Goal: Information Seeking & Learning: Check status

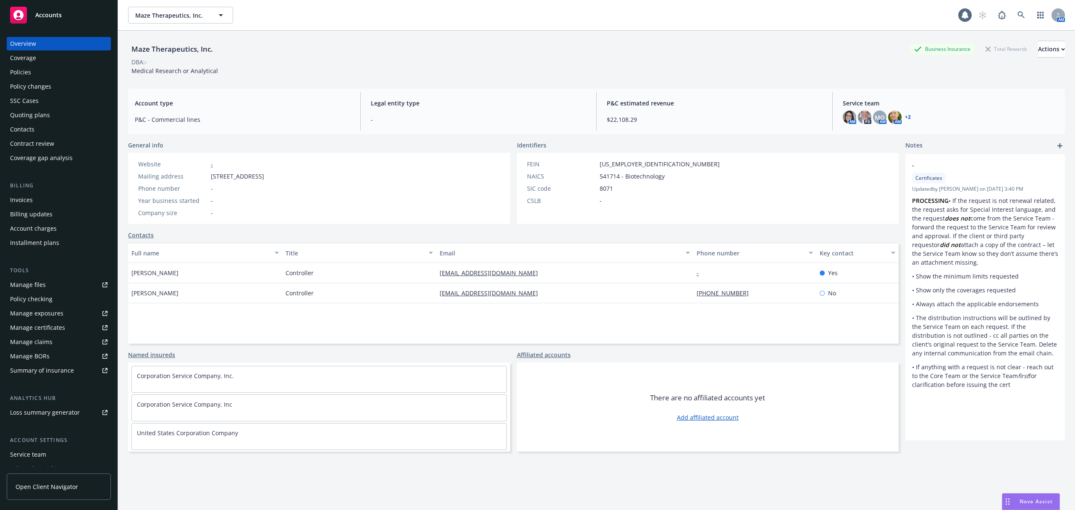
click at [54, 321] on div "Manage certificates" at bounding box center [37, 327] width 55 height 13
click at [48, 72] on div "Policies" at bounding box center [58, 71] width 97 height 13
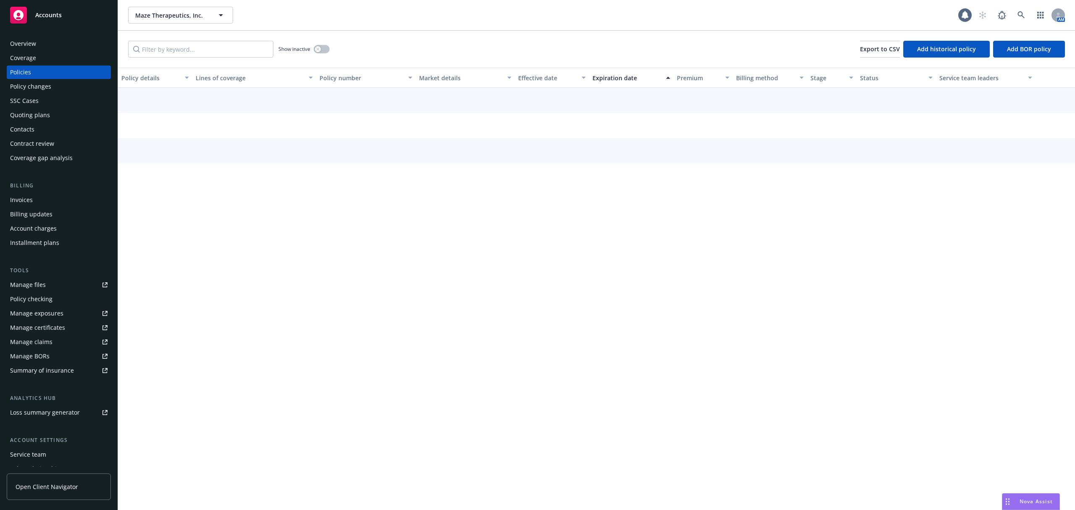
click at [48, 117] on div "Quoting plans" at bounding box center [30, 114] width 40 height 13
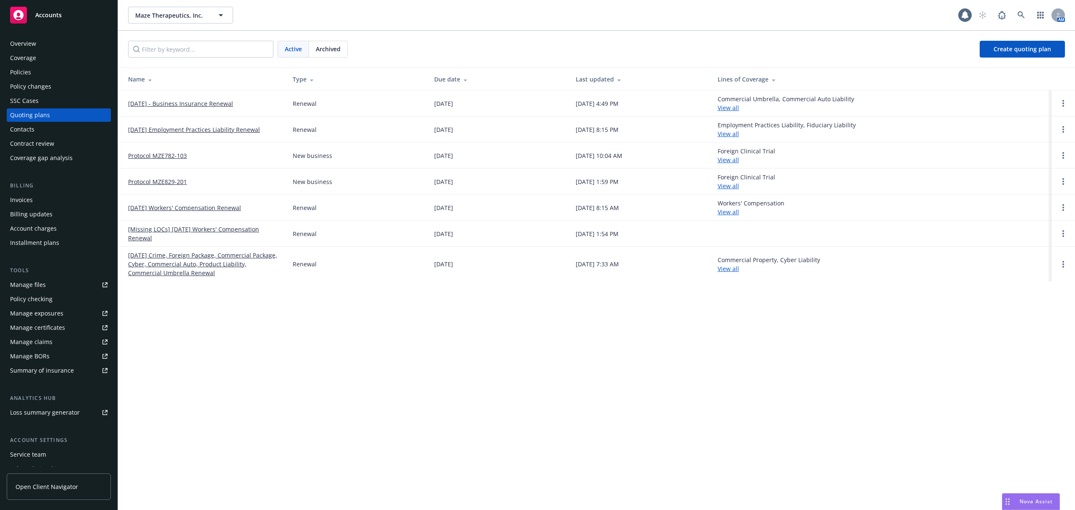
click at [187, 107] on link "September 10, 2025 - Business Insurance Renewal" at bounding box center [180, 103] width 105 height 9
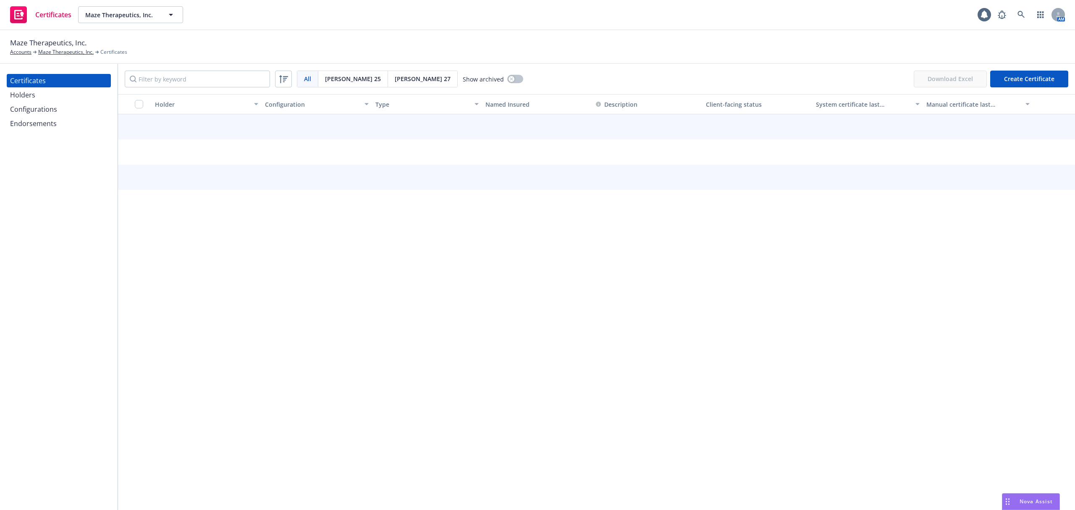
click at [44, 106] on div "Configurations" at bounding box center [33, 108] width 47 height 13
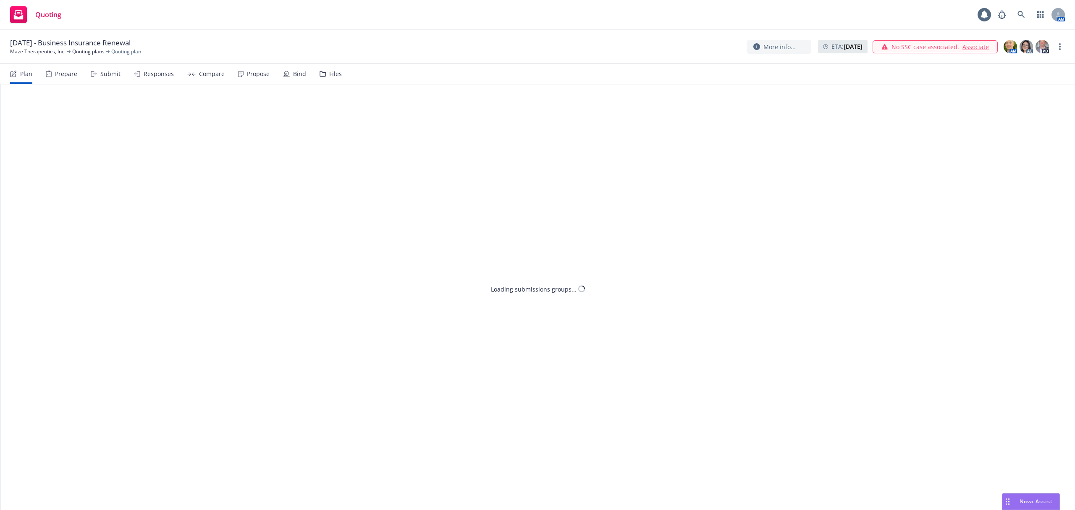
click at [296, 79] on div "Bind" at bounding box center [294, 74] width 23 height 20
click at [323, 76] on div "Files" at bounding box center [331, 74] width 22 height 20
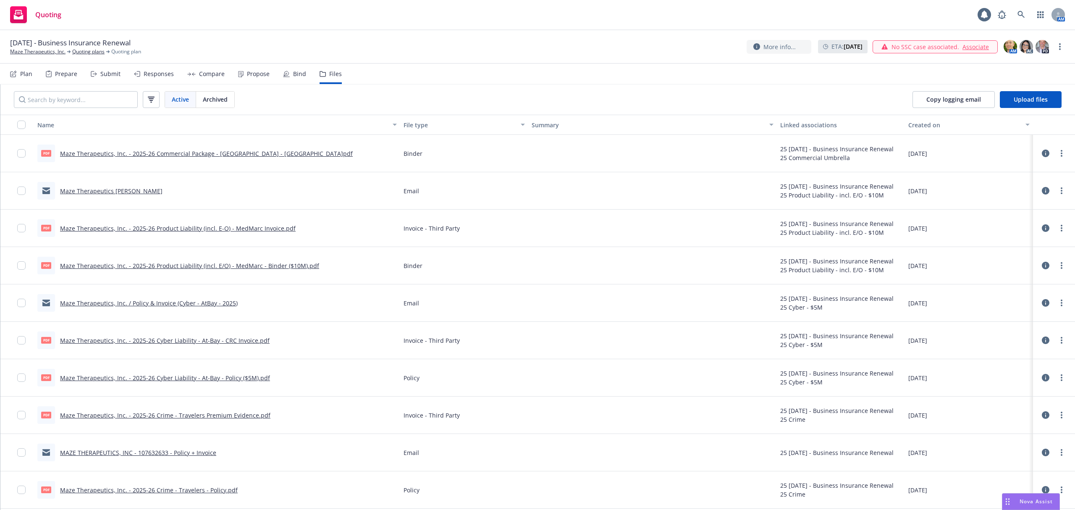
click at [283, 71] on icon at bounding box center [286, 74] width 7 height 7
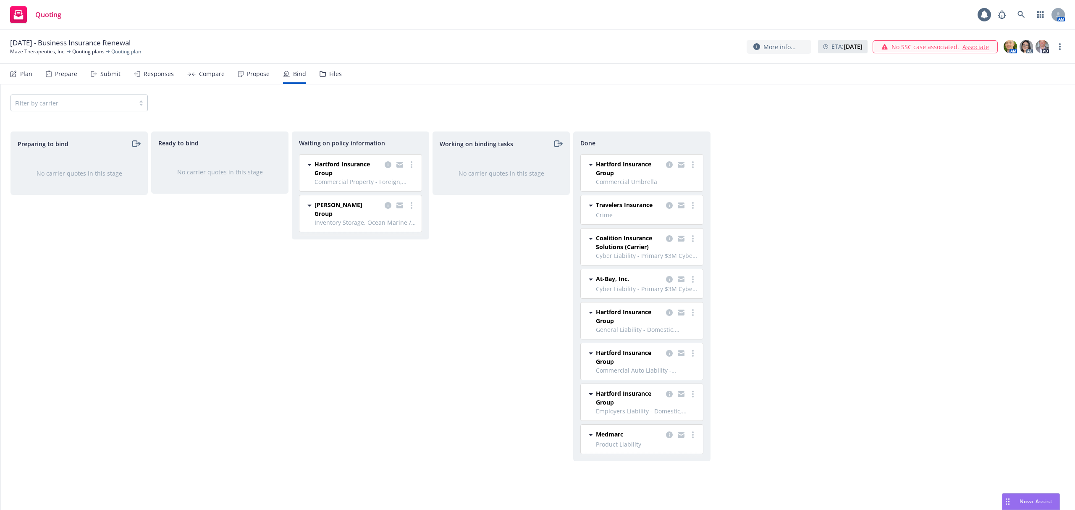
click at [382, 393] on div "Waiting on policy information Hartford Insurance Group Commercial Property - Fo…" at bounding box center [360, 311] width 137 height 361
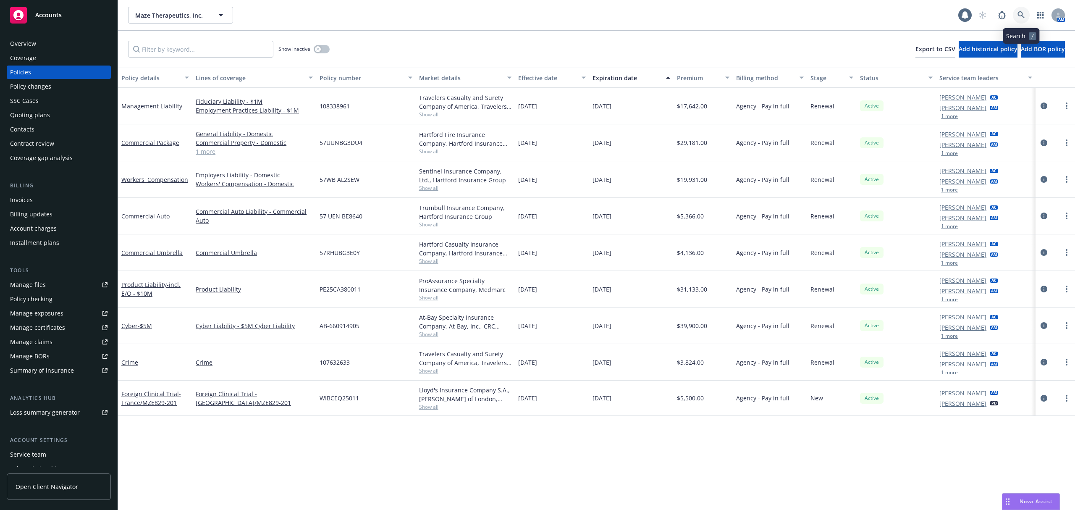
click at [1019, 8] on link at bounding box center [1021, 15] width 17 height 17
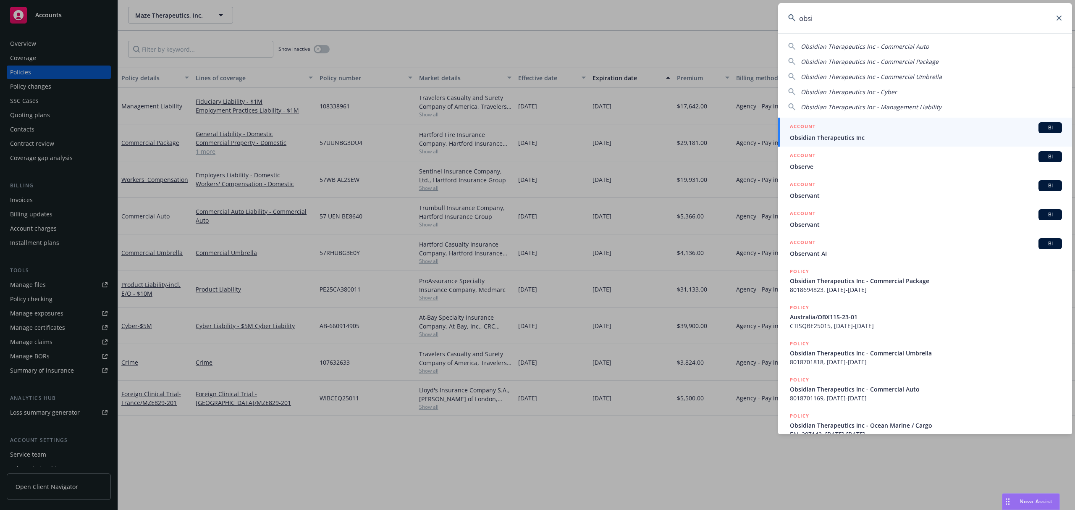
type input "obsi"
click at [878, 123] on div "ACCOUNT BI" at bounding box center [926, 127] width 272 height 11
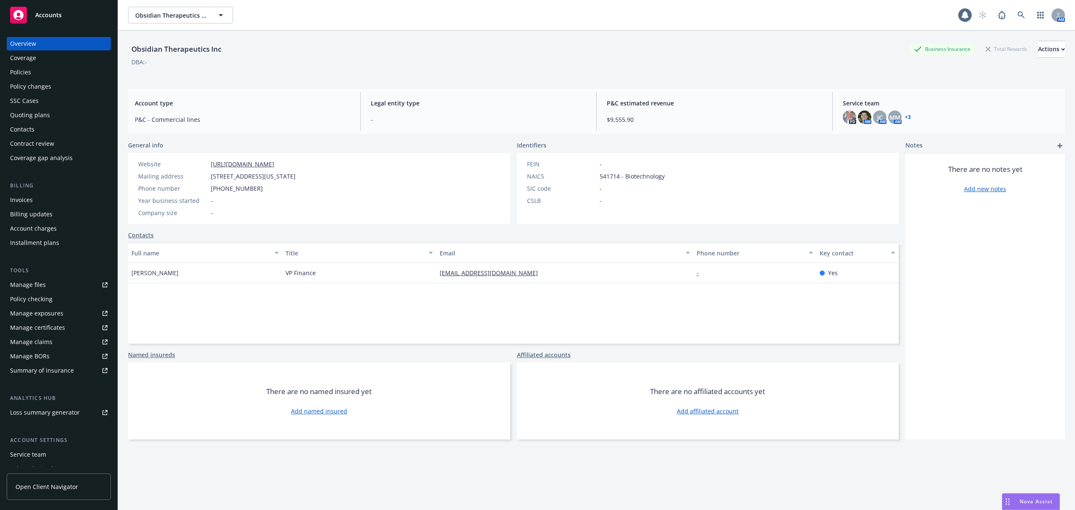
click at [32, 69] on div "Policies" at bounding box center [58, 71] width 97 height 13
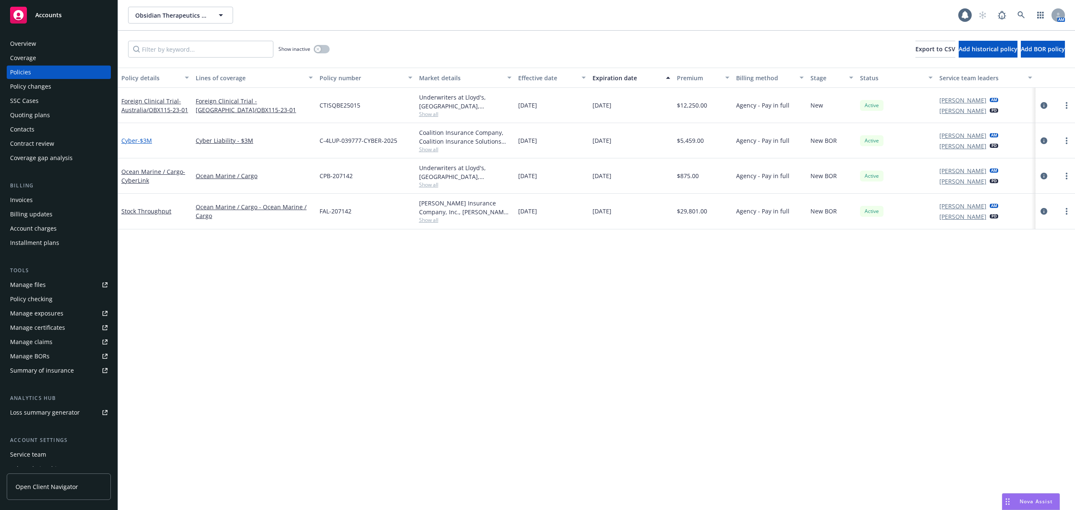
click at [147, 140] on span "- $3M" at bounding box center [145, 140] width 14 height 8
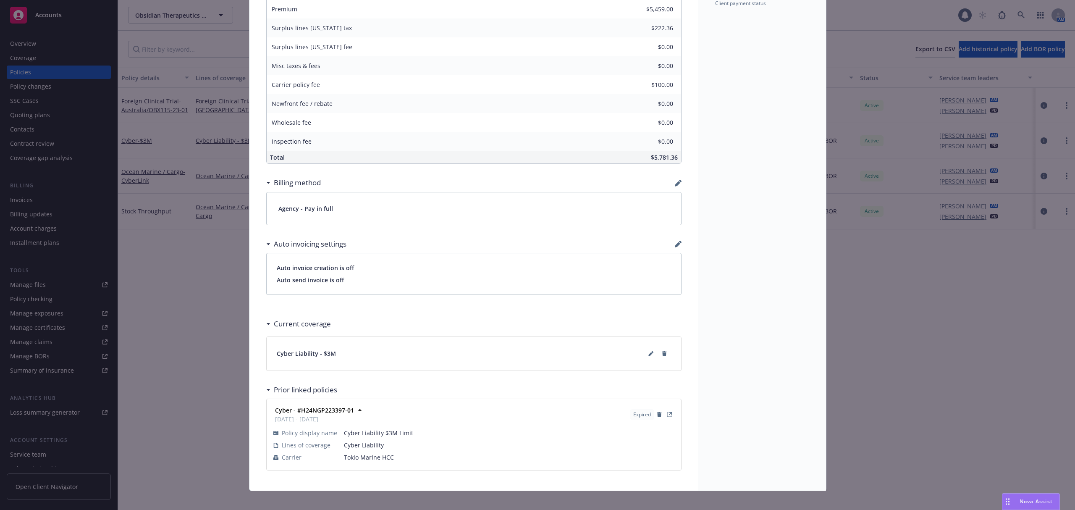
scroll to position [477, 0]
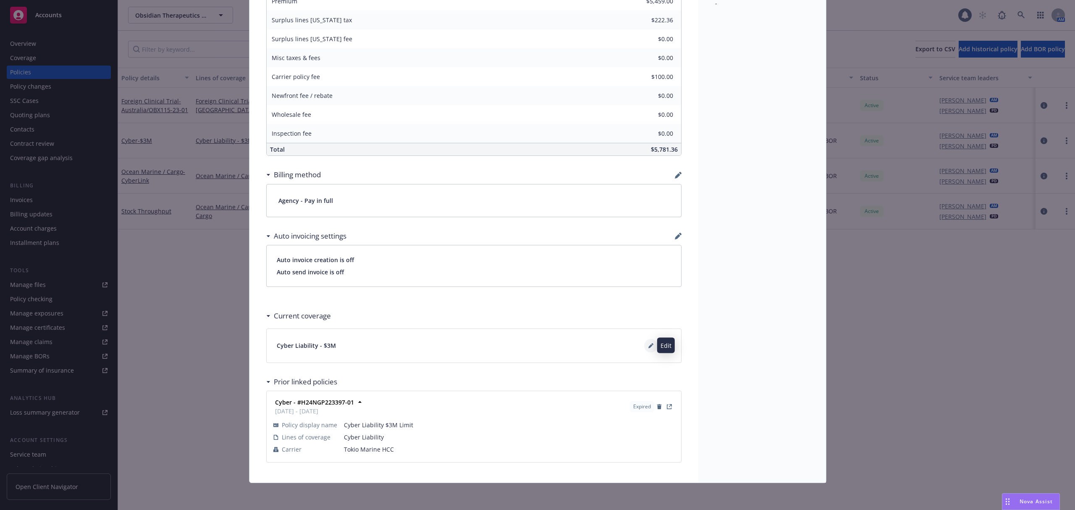
click at [648, 343] on icon at bounding box center [650, 345] width 5 height 5
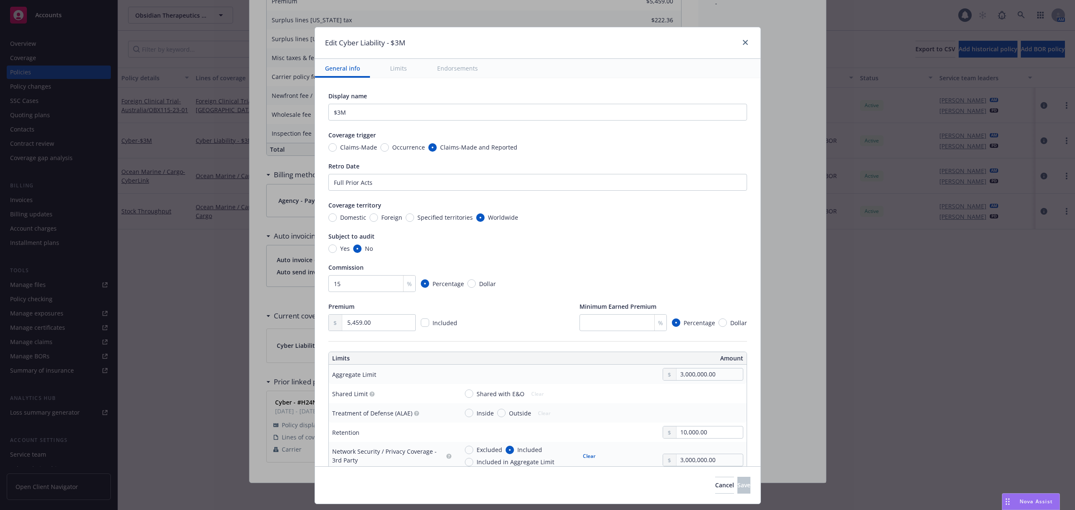
scroll to position [112, 0]
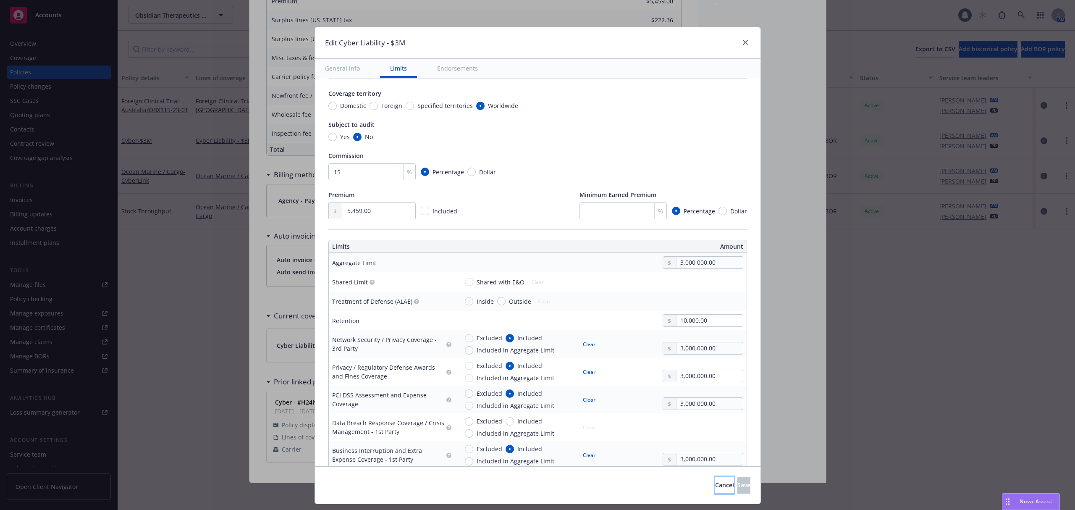
click at [715, 491] on button "Cancel" at bounding box center [724, 485] width 19 height 17
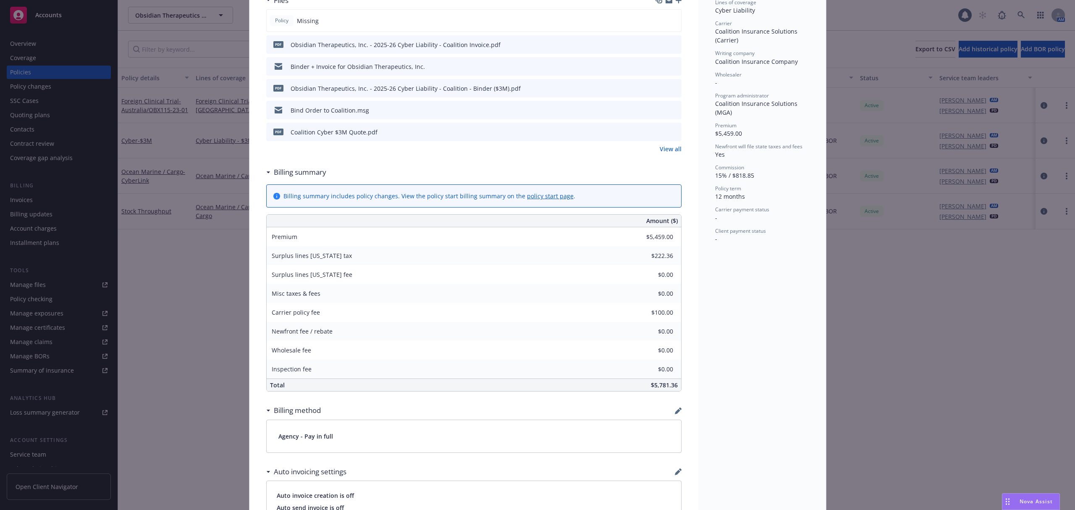
scroll to position [0, 0]
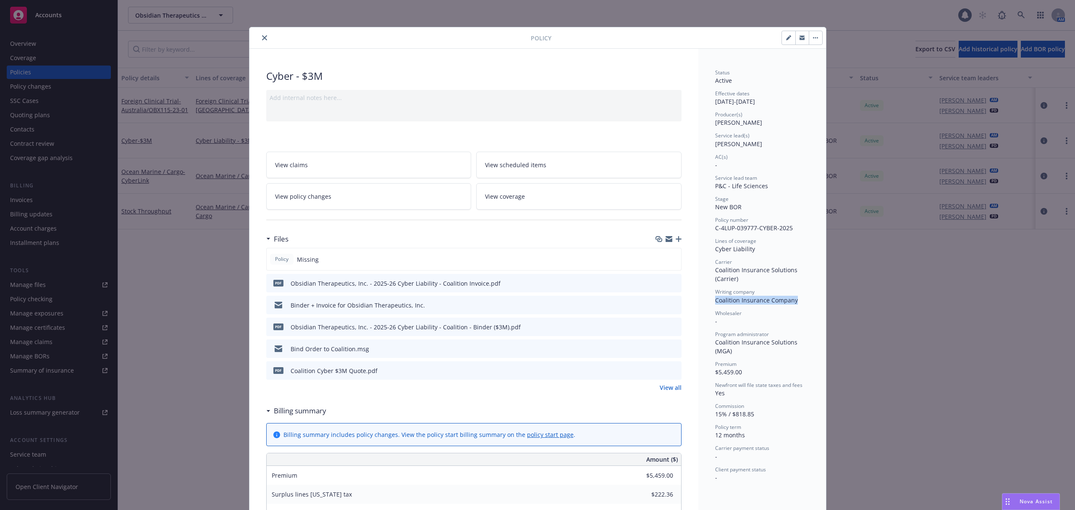
drag, startPoint x: 790, startPoint y: 301, endPoint x: 706, endPoint y: 301, distance: 84.0
click at [706, 301] on div "Status Active Effective dates 09/07/2025 - 09/07/2026 Producer(s) Eric Long Ser…" at bounding box center [762, 503] width 128 height 908
copy span "Coalition Insurance Company"
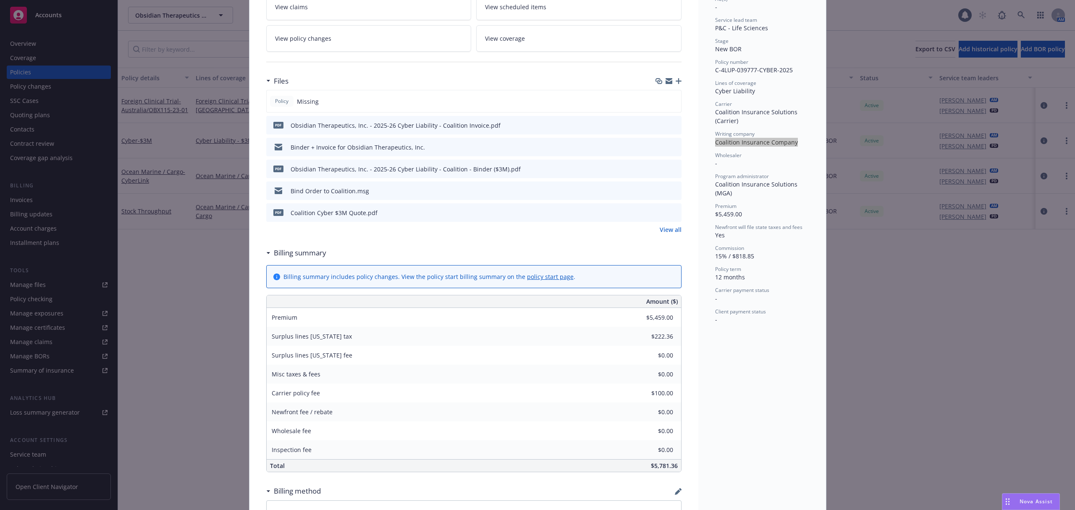
scroll to position [168, 0]
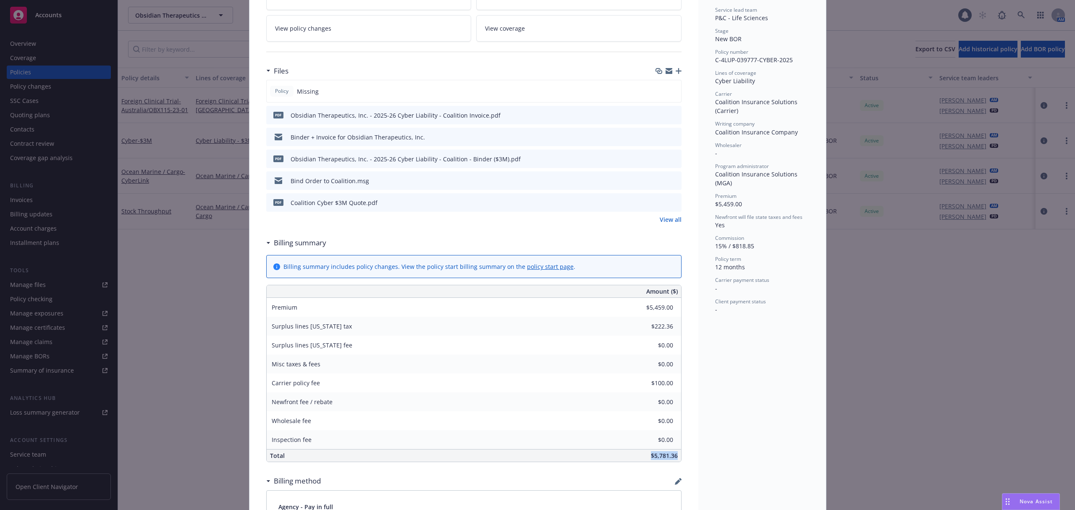
drag, startPoint x: 644, startPoint y: 457, endPoint x: 672, endPoint y: 451, distance: 28.8
click at [672, 451] on div "$5,781.36" at bounding box center [537, 455] width 288 height 12
copy span "$5,781.36"
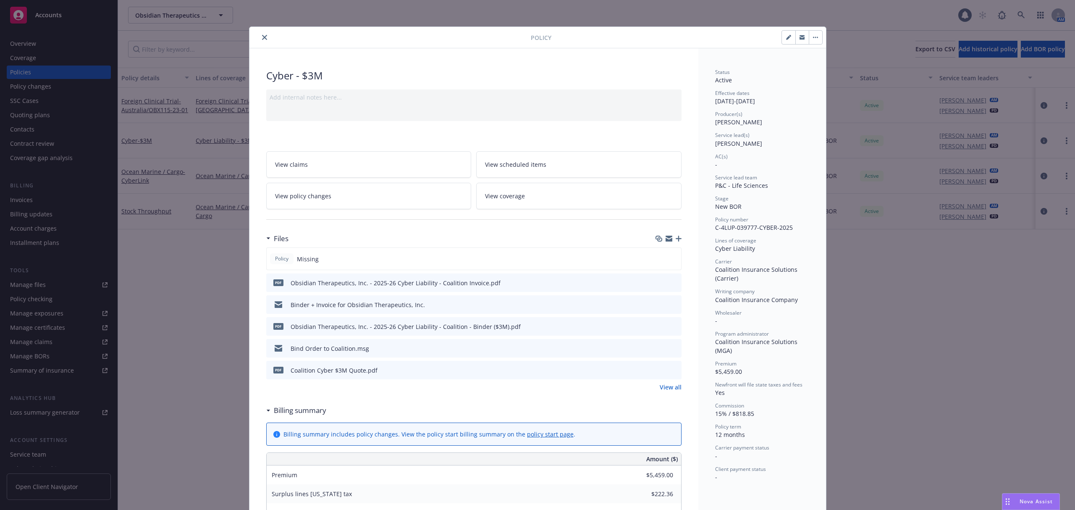
scroll to position [0, 0]
click at [262, 38] on icon "close" at bounding box center [264, 37] width 5 height 5
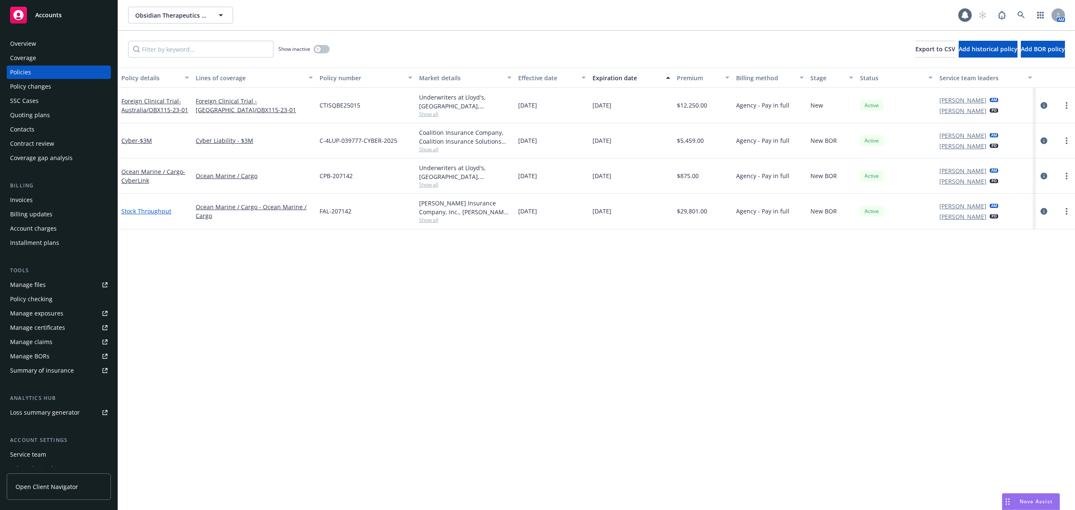
click at [144, 214] on link "Stock Throughput" at bounding box center [146, 211] width 50 height 8
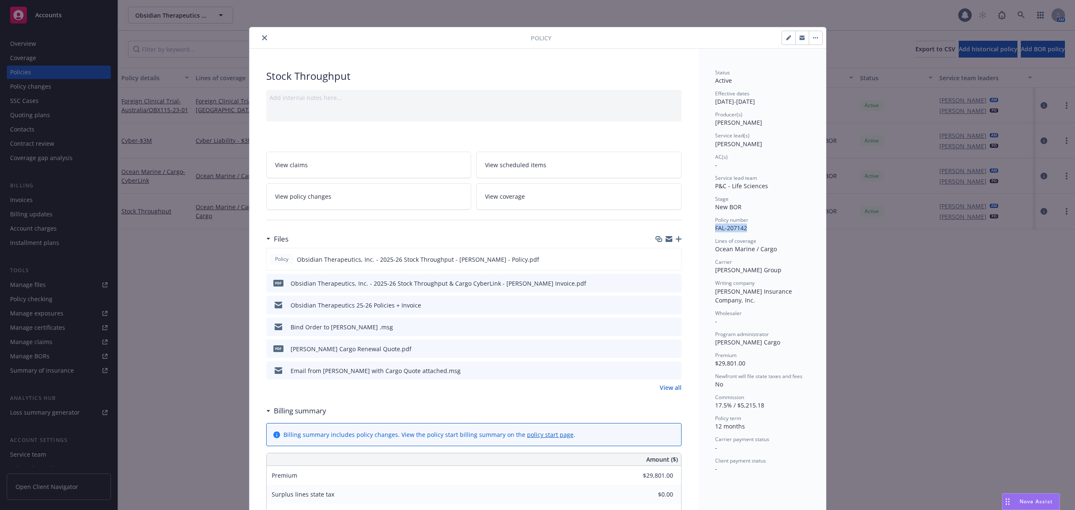
drag, startPoint x: 742, startPoint y: 226, endPoint x: 710, endPoint y: 224, distance: 32.0
click at [715, 224] on span "FAL-207142" at bounding box center [731, 228] width 32 height 8
copy span "FAL-207142"
click at [669, 257] on icon "preview file" at bounding box center [673, 259] width 8 height 6
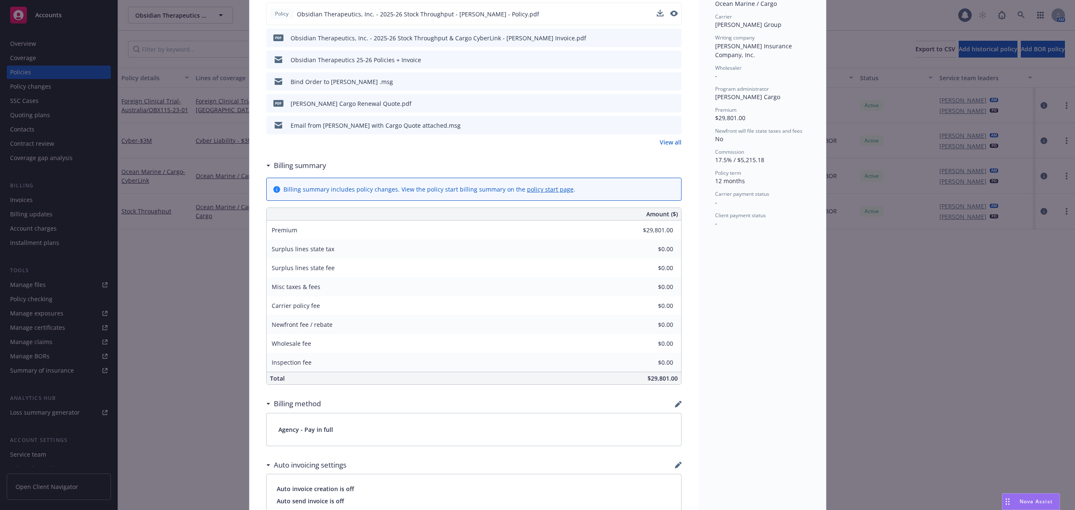
scroll to position [280, 0]
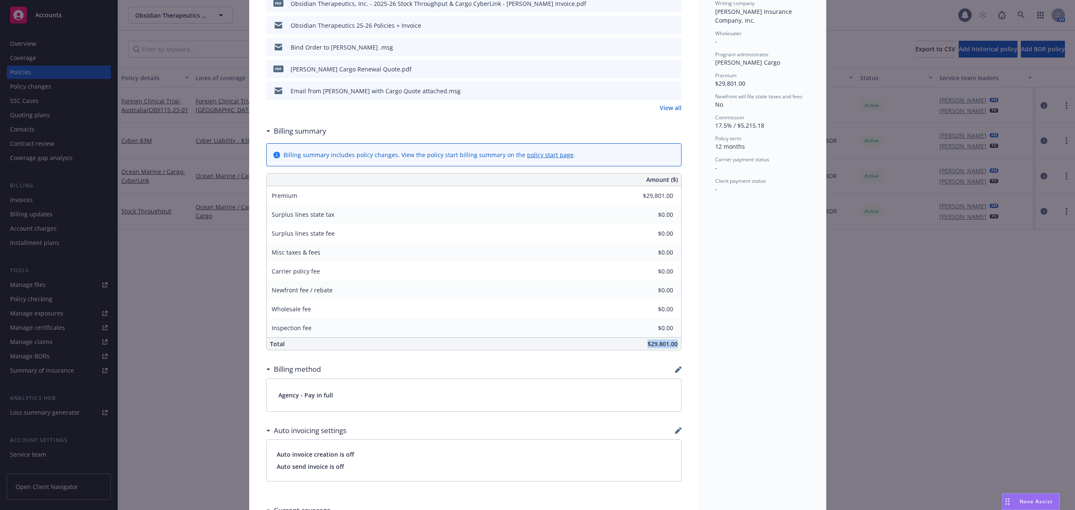
drag, startPoint x: 637, startPoint y: 345, endPoint x: 679, endPoint y: 343, distance: 42.0
click at [679, 343] on div "Stock Throughput Add internal notes here... View claims View scheduled items Vi…" at bounding box center [473, 223] width 449 height 908
copy span "$29,801.00"
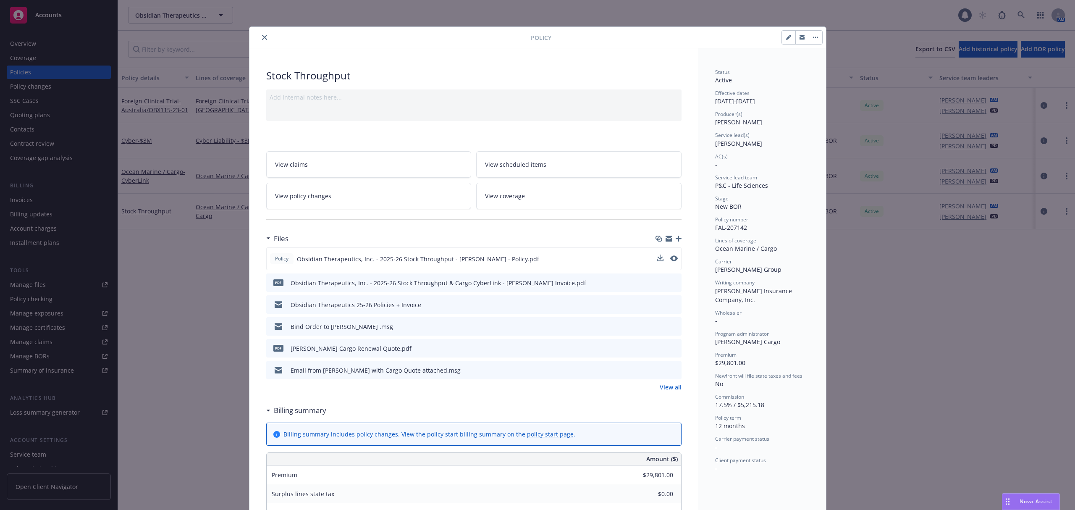
scroll to position [0, 0]
drag, startPoint x: 259, startPoint y: 36, endPoint x: 229, endPoint y: 74, distance: 48.1
click at [262, 36] on icon "close" at bounding box center [264, 37] width 5 height 5
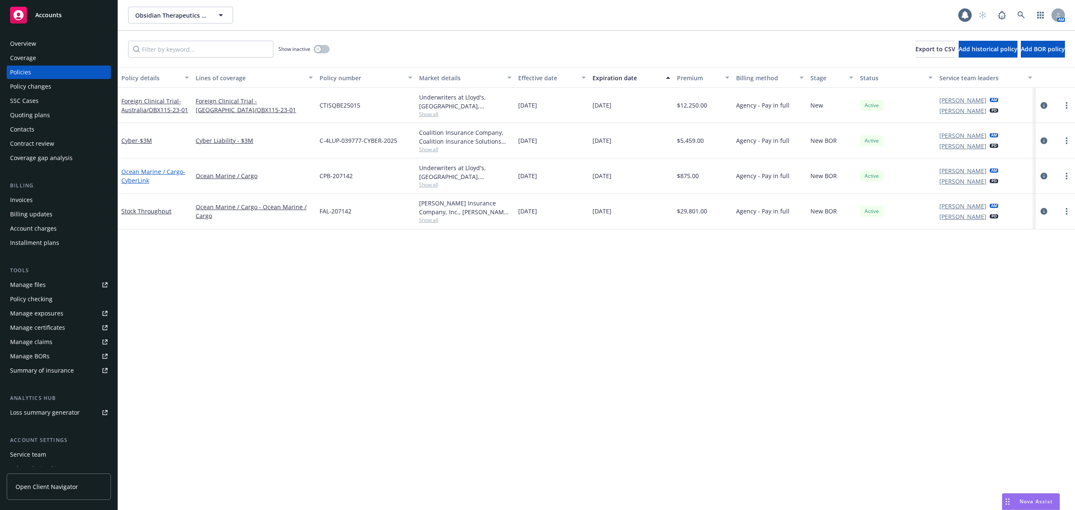
click at [170, 168] on link "Ocean Marine / Cargo - CyberLink" at bounding box center [153, 176] width 64 height 17
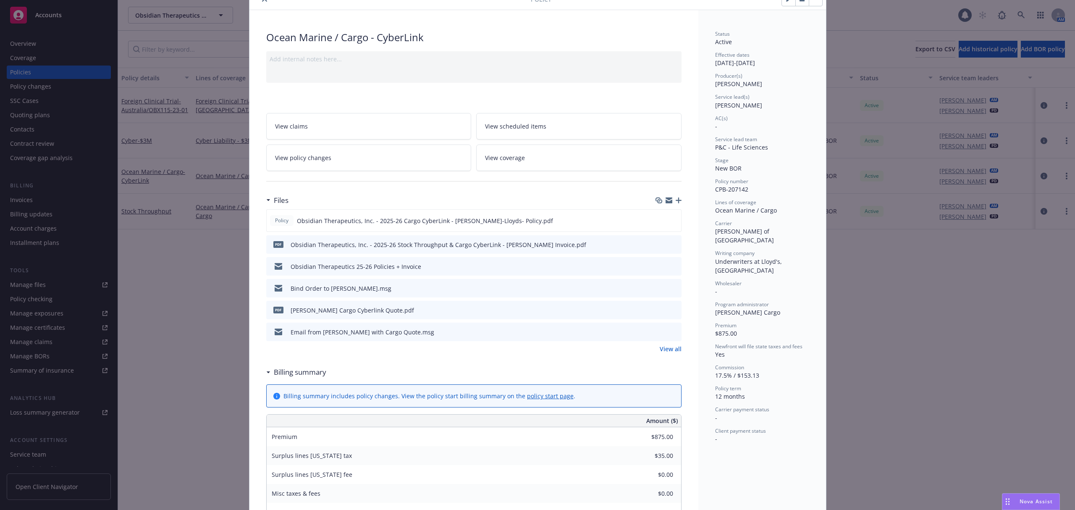
scroll to position [56, 0]
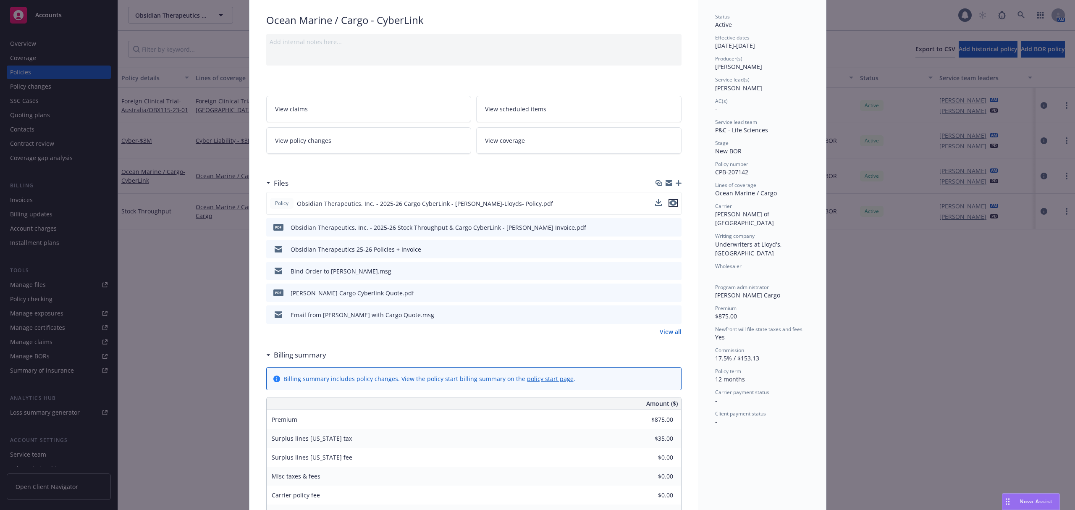
click at [672, 201] on icon "preview file" at bounding box center [673, 203] width 8 height 6
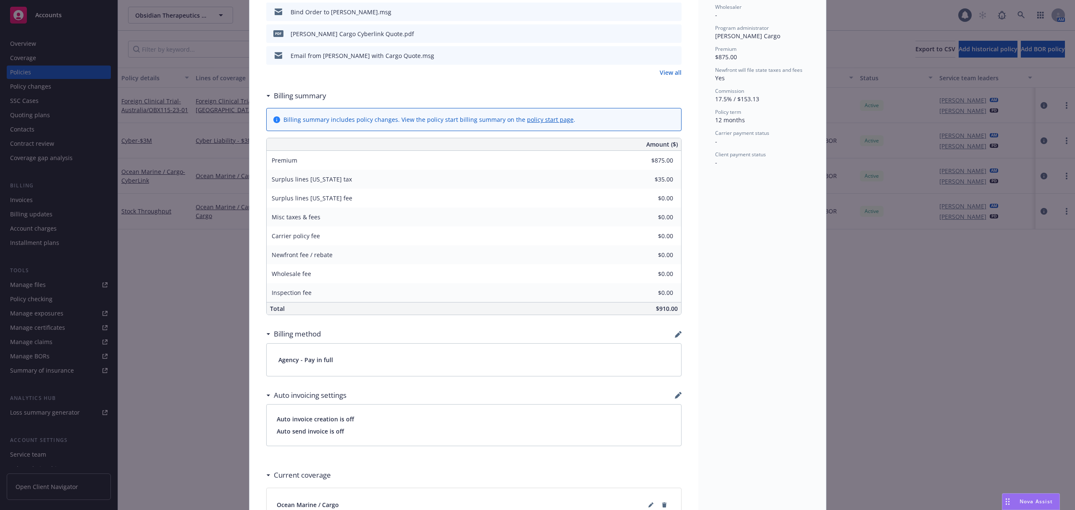
scroll to position [336, 0]
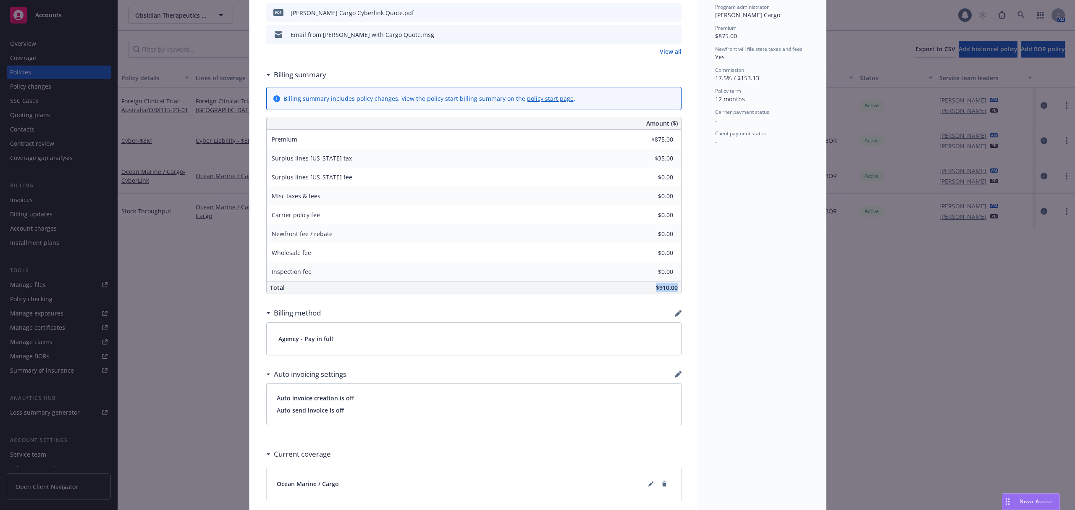
drag, startPoint x: 645, startPoint y: 289, endPoint x: 675, endPoint y: 286, distance: 29.9
click at [675, 286] on div "$910.00" at bounding box center [537, 287] width 288 height 12
copy span "$910.00"
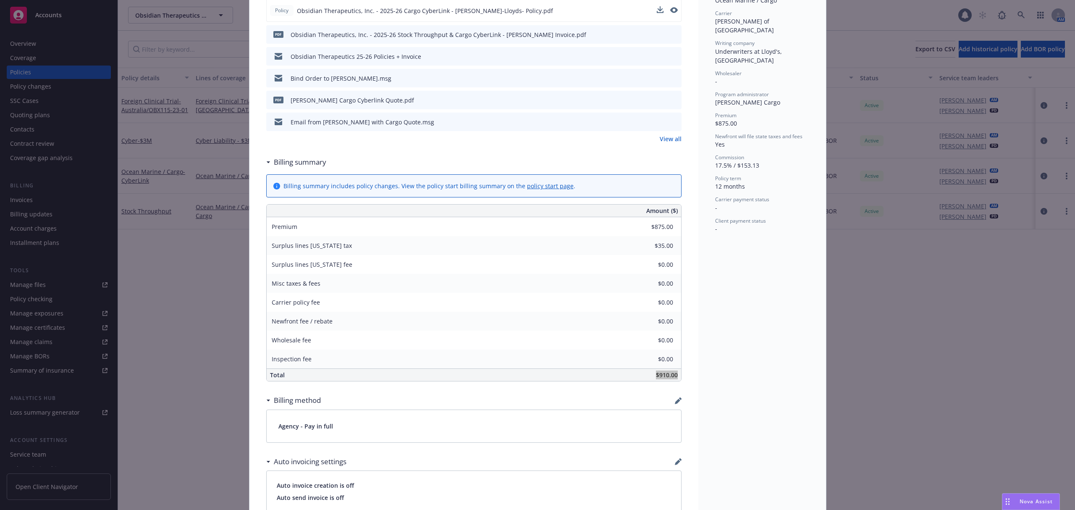
scroll to position [0, 0]
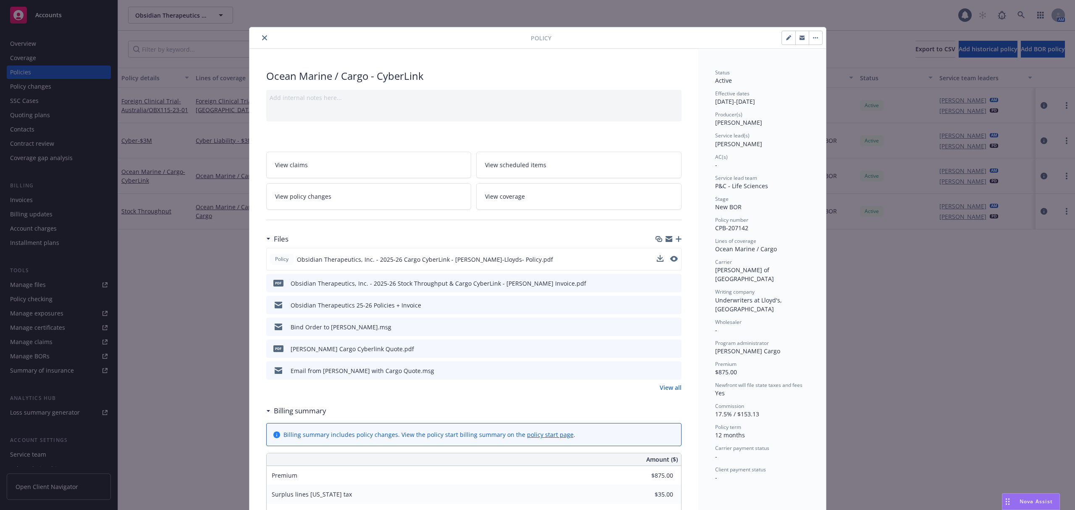
click at [262, 38] on icon "close" at bounding box center [264, 37] width 5 height 5
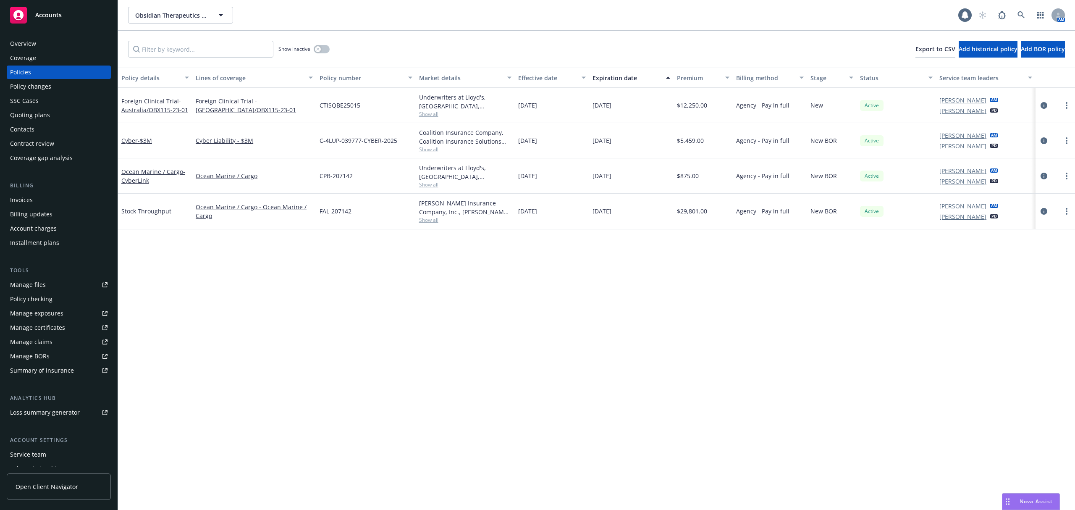
click at [39, 119] on div "Quoting plans" at bounding box center [30, 114] width 40 height 13
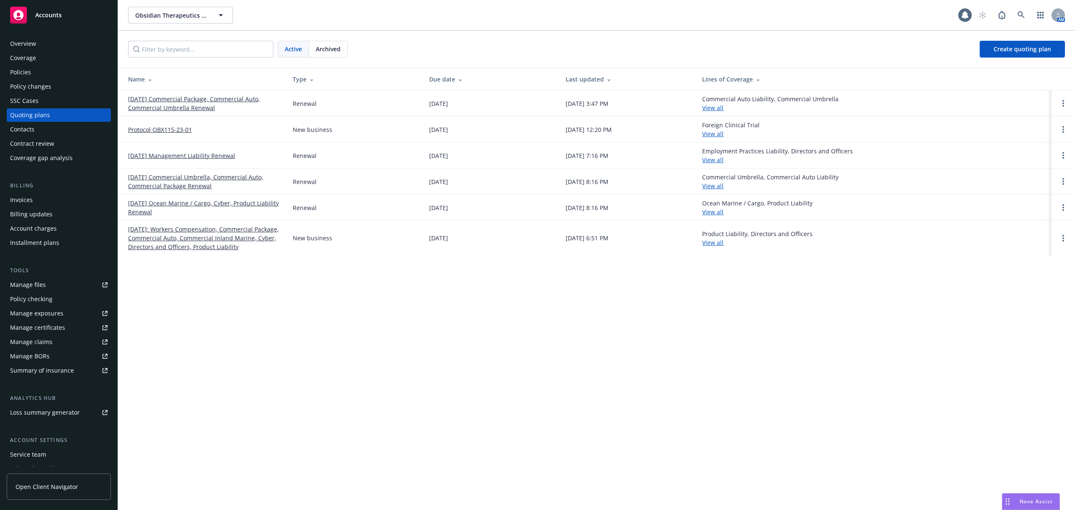
click at [199, 100] on link "09/07/25 Commercial Package, Commercial Auto, Commercial Umbrella Renewal" at bounding box center [203, 103] width 151 height 18
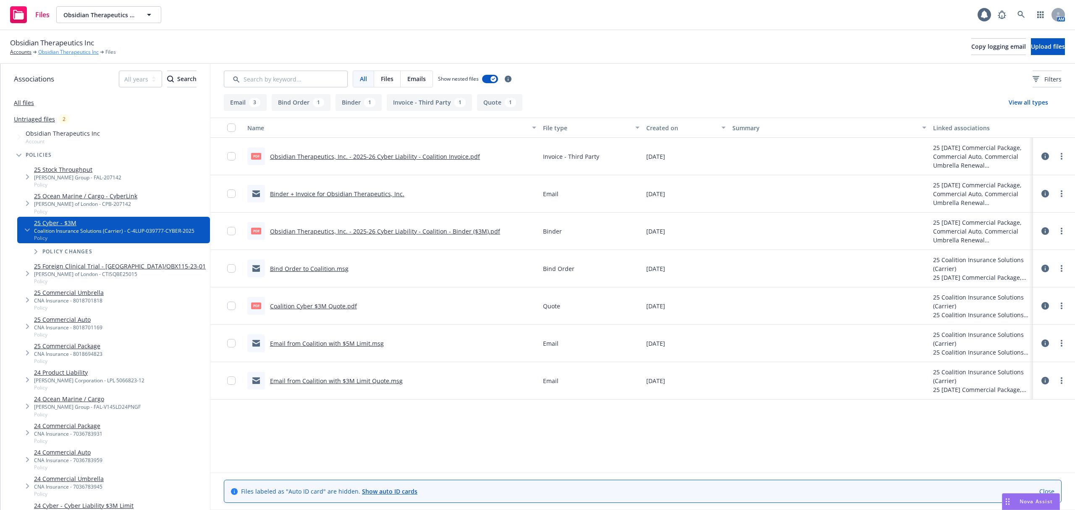
click at [69, 55] on link "Obsidian Therapeutics Inc" at bounding box center [68, 52] width 60 height 8
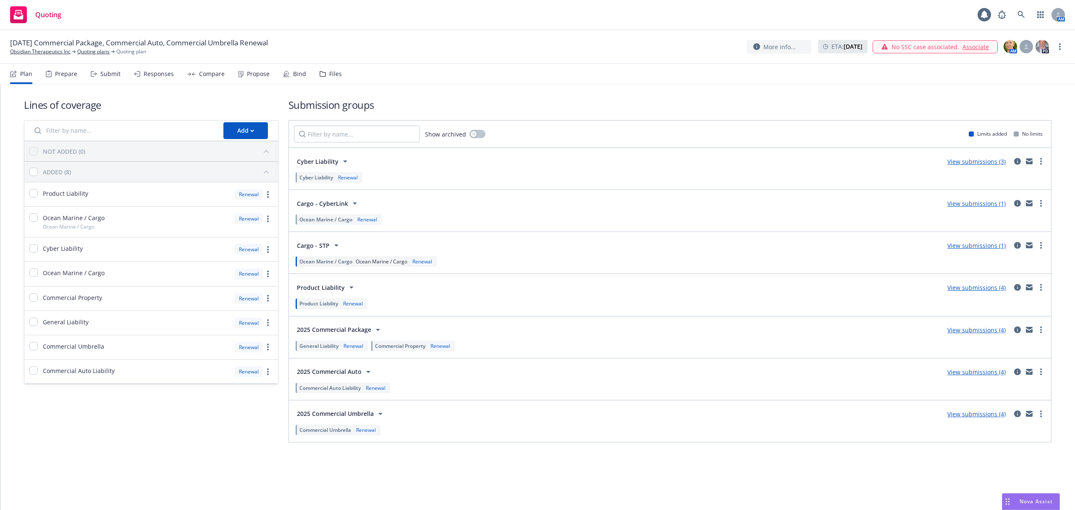
click at [291, 78] on div "Bind" at bounding box center [294, 74] width 23 height 20
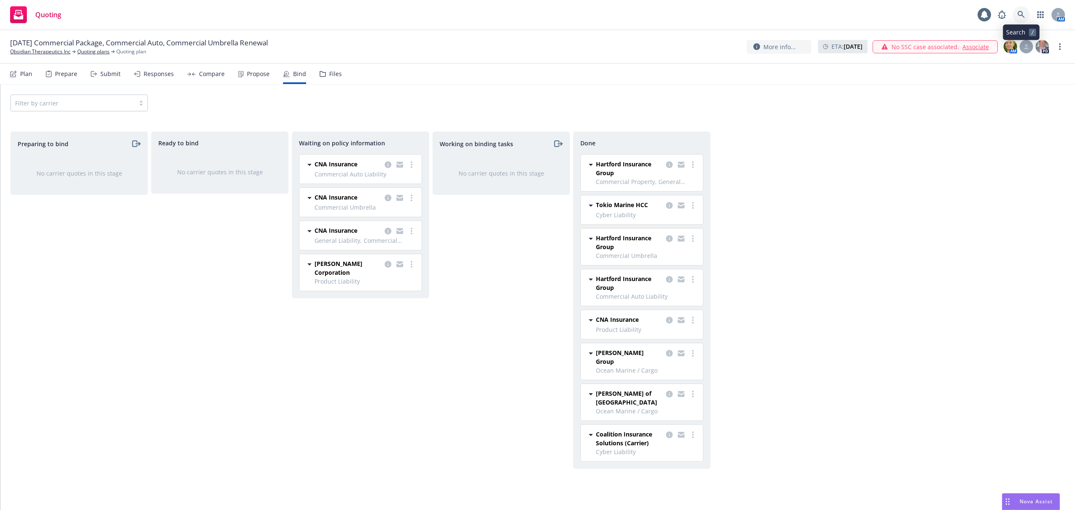
click at [1020, 17] on icon at bounding box center [1021, 15] width 8 height 8
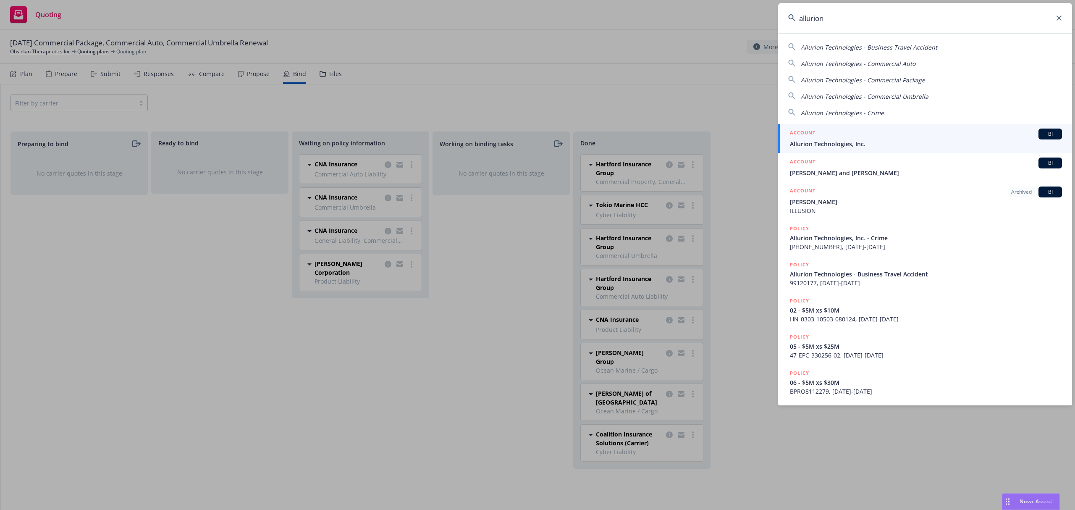
type input "allurion"
click at [875, 136] on div "ACCOUNT BI" at bounding box center [926, 133] width 272 height 11
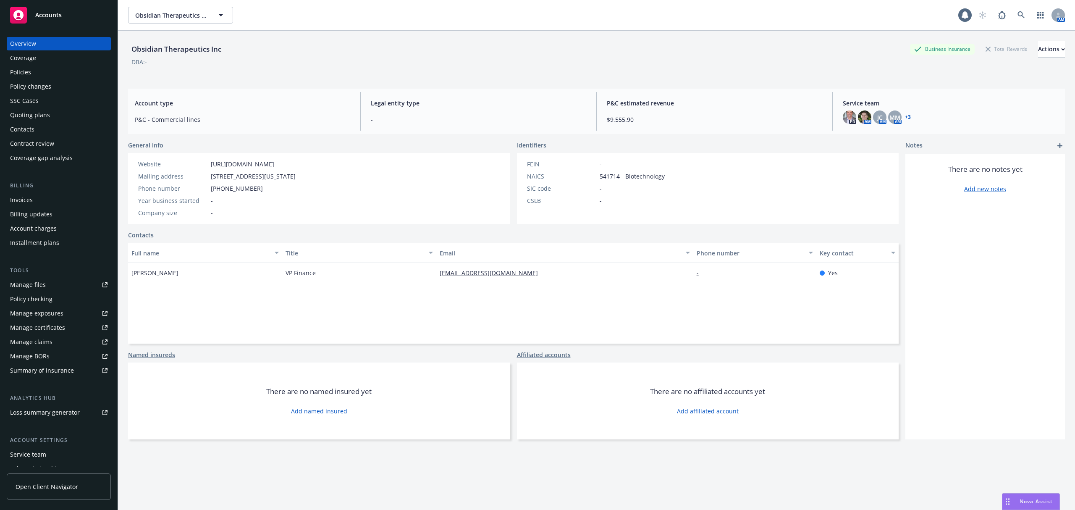
click at [50, 74] on div "Policies" at bounding box center [58, 71] width 97 height 13
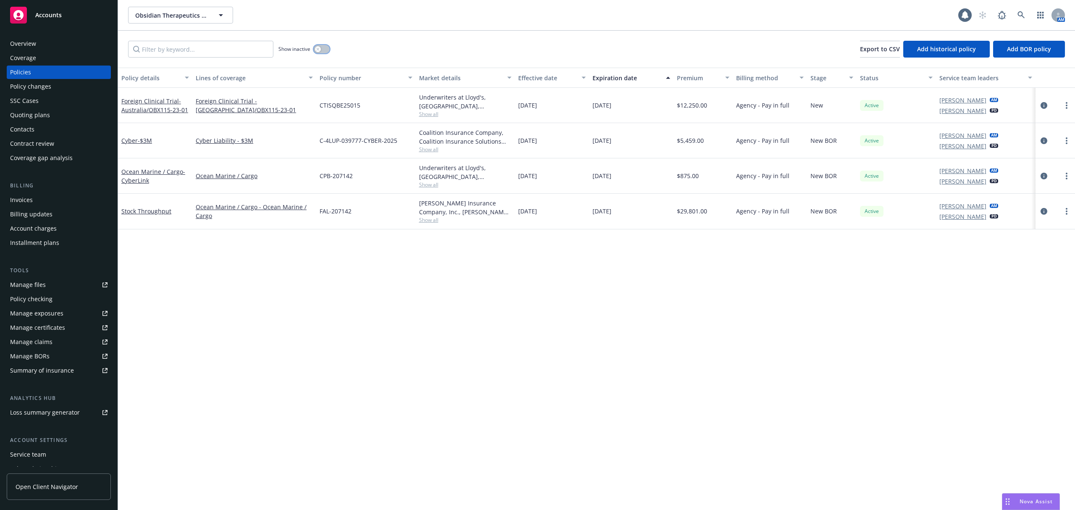
click at [320, 50] on div "button" at bounding box center [318, 49] width 6 height 6
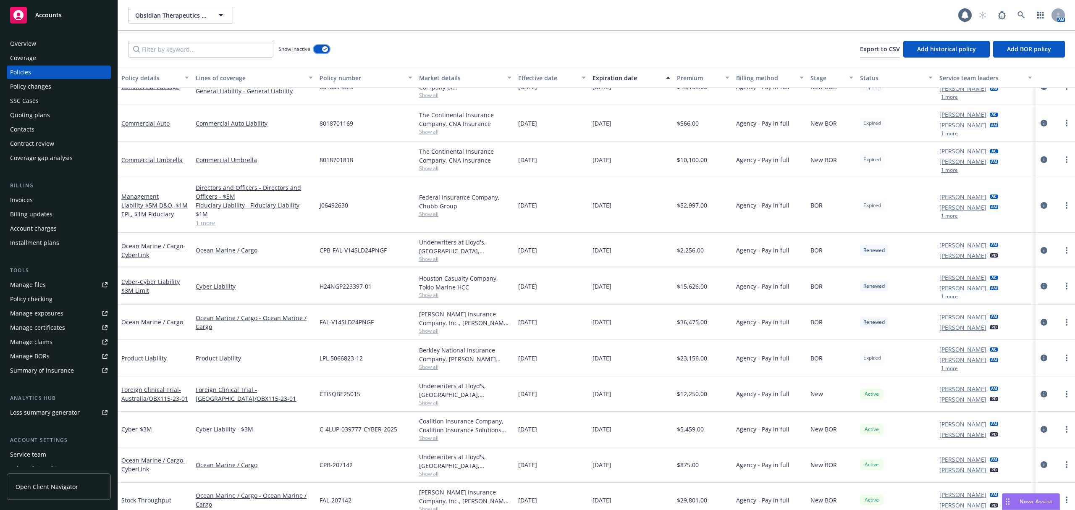
scroll to position [123, 0]
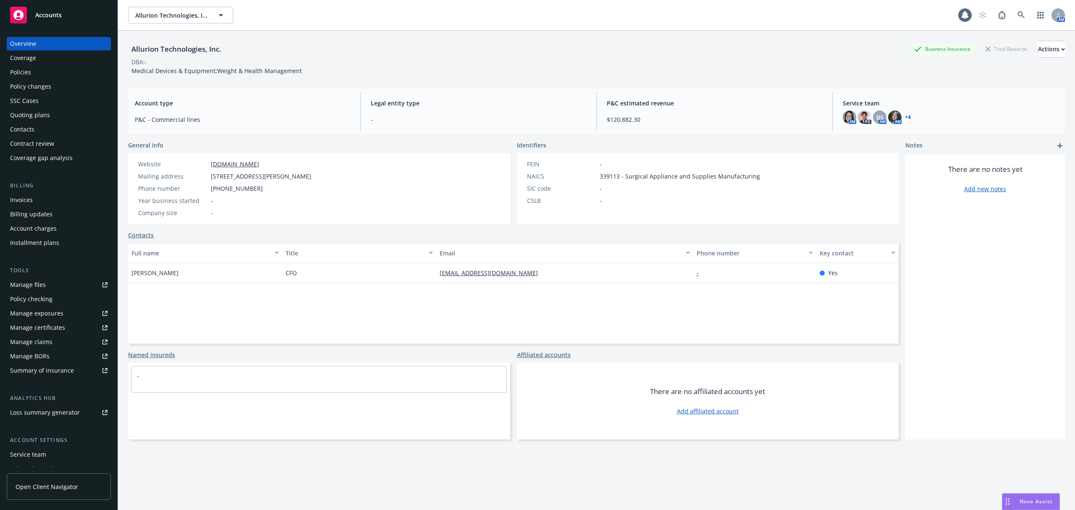
click at [37, 68] on div "Policies" at bounding box center [58, 71] width 97 height 13
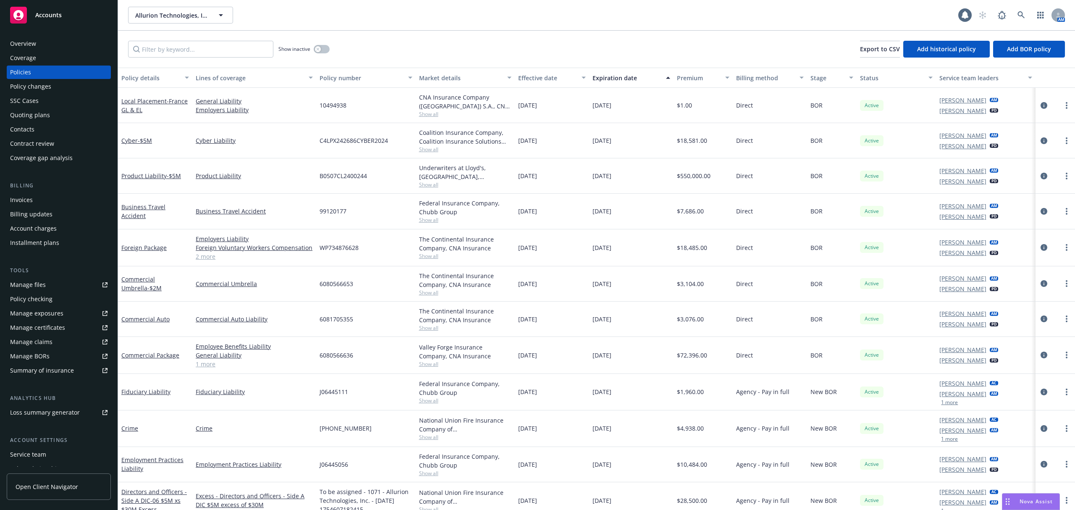
click at [533, 73] on button "Effective date" at bounding box center [552, 78] width 74 height 20
click at [536, 76] on div "Effective date" at bounding box center [547, 77] width 58 height 9
